Goal: Navigation & Orientation: Find specific page/section

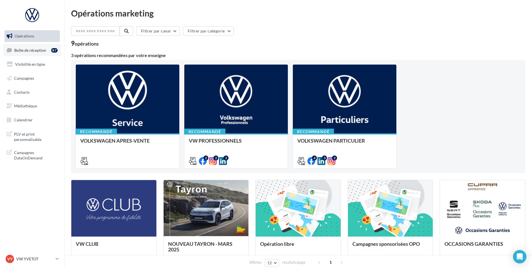
click at [53, 53] on div "87" at bounding box center [54, 50] width 6 height 6
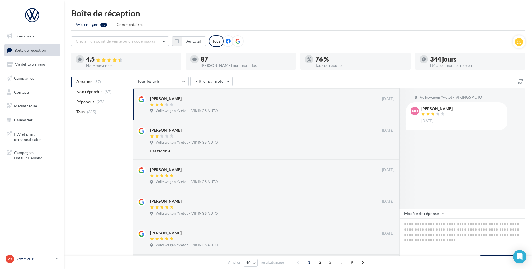
click at [32, 259] on p "VW YVETOT" at bounding box center [34, 259] width 37 height 6
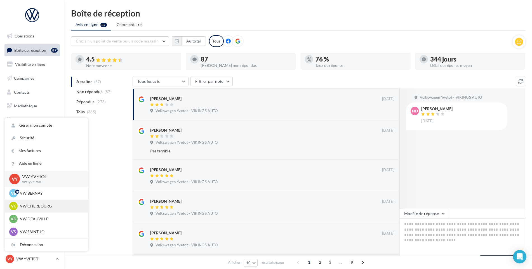
drag, startPoint x: 32, startPoint y: 259, endPoint x: 40, endPoint y: 206, distance: 53.6
click at [40, 206] on p "VW CHERBOURG" at bounding box center [50, 206] width 61 height 6
